Goal: Task Accomplishment & Management: Manage account settings

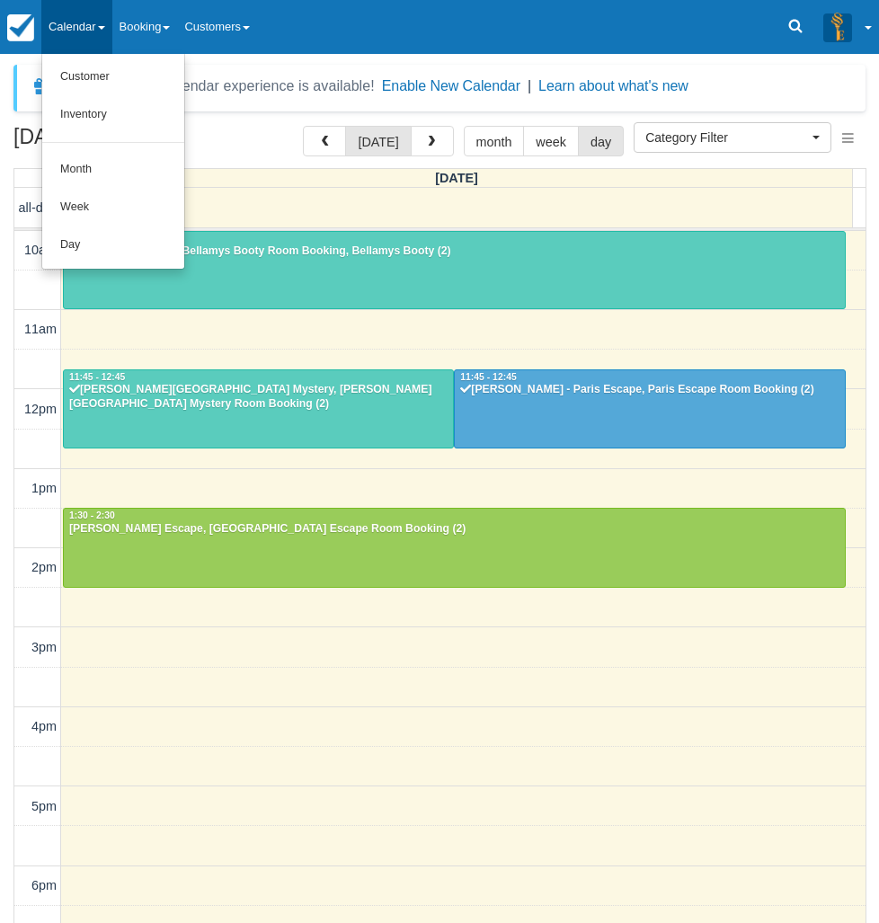
select select
click at [146, 253] on link "Day" at bounding box center [113, 245] width 142 height 38
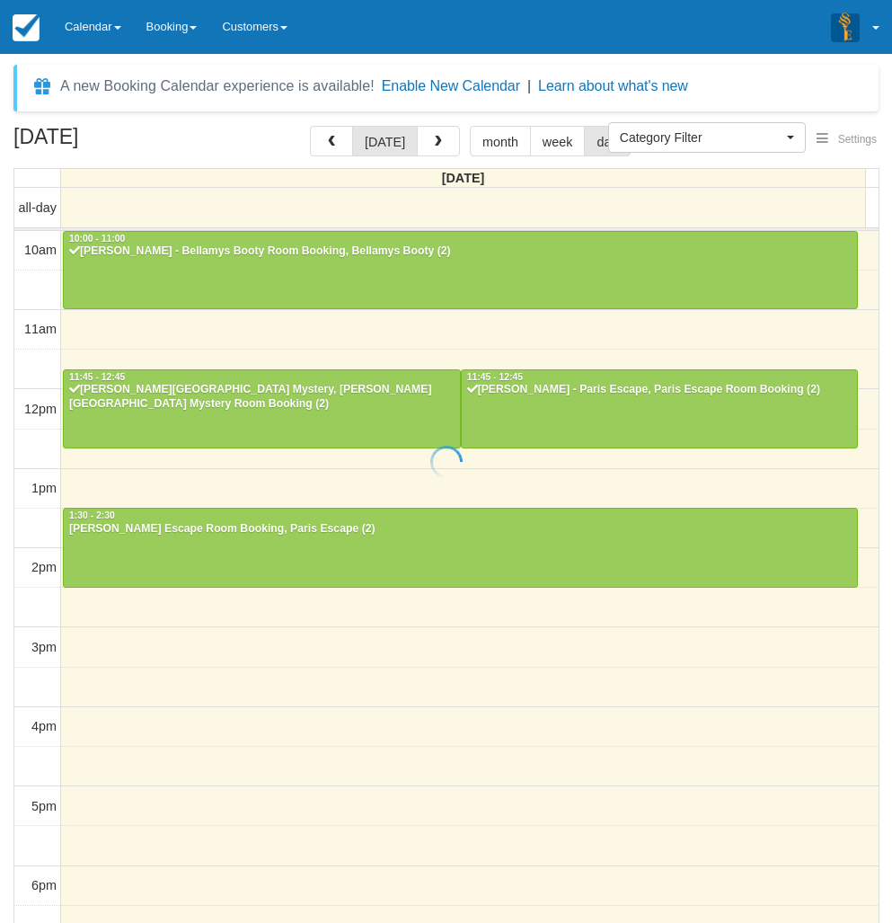
select select
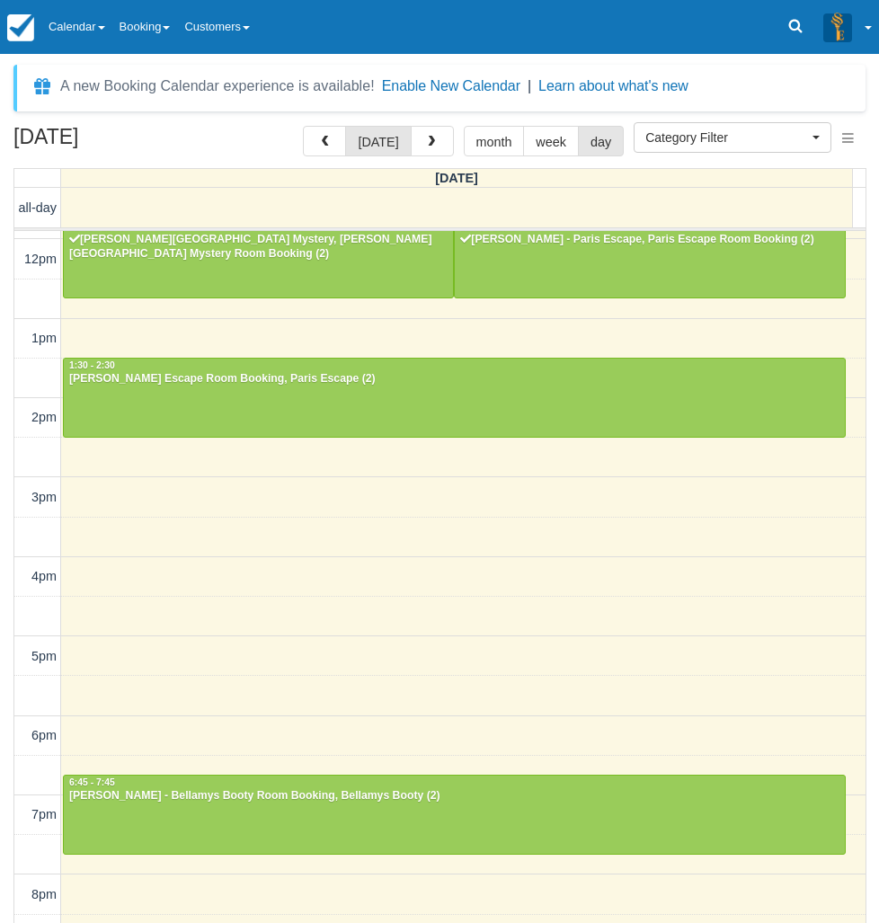
scroll to position [247, 0]
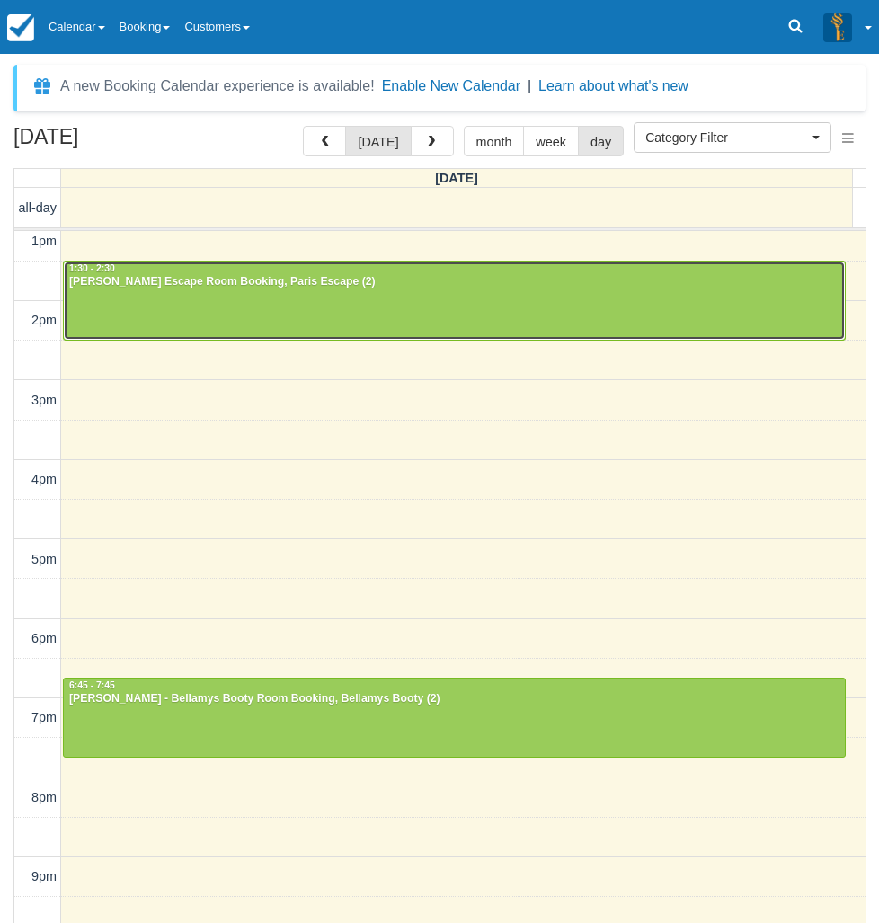
click at [402, 272] on div "1:30 - 2:30" at bounding box center [454, 268] width 772 height 13
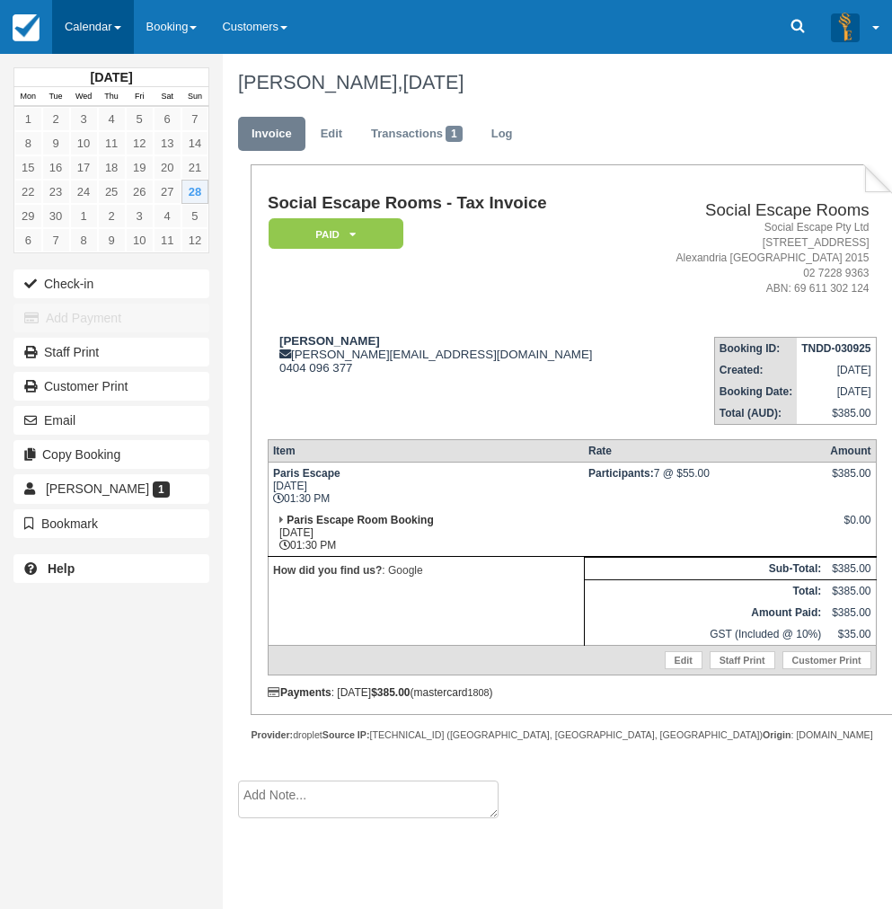
click at [77, 21] on link "Calendar" at bounding box center [93, 27] width 82 height 54
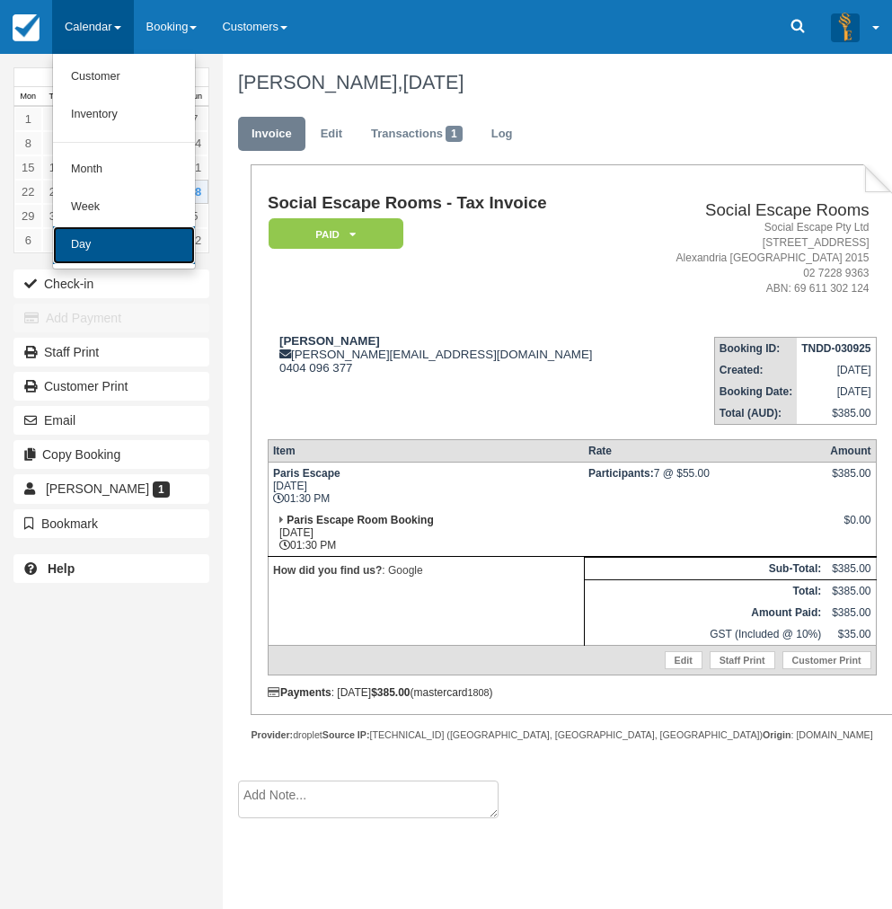
click at [116, 246] on link "Day" at bounding box center [124, 245] width 142 height 38
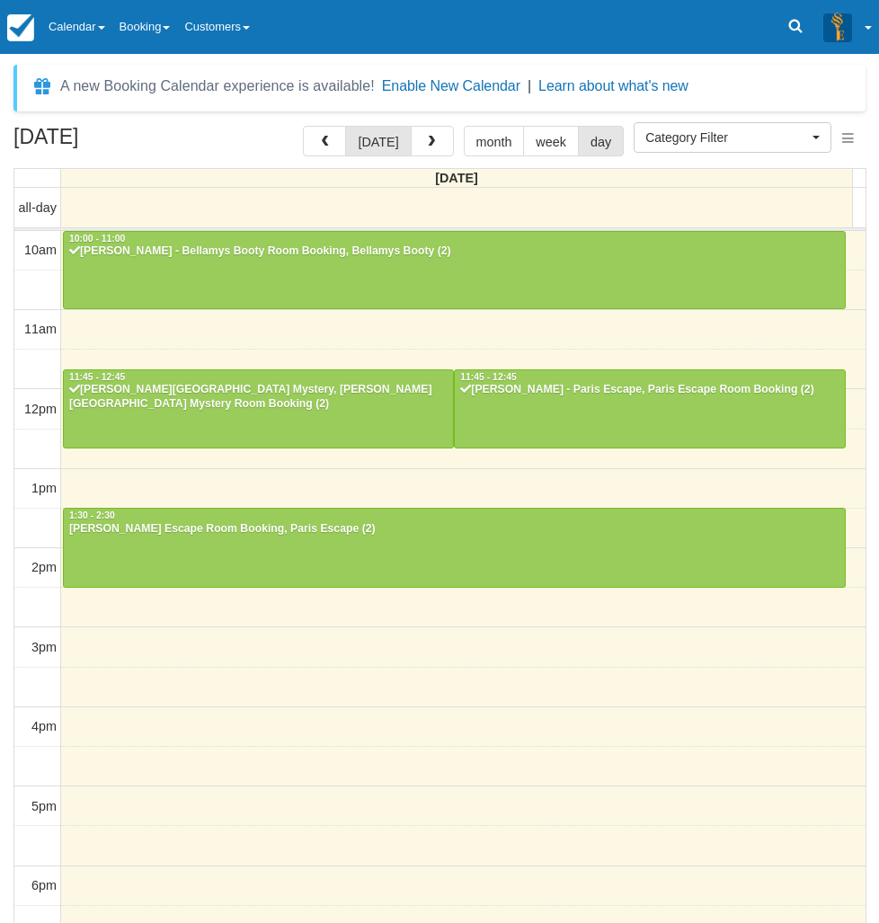
select select
